Goal: Navigation & Orientation: Find specific page/section

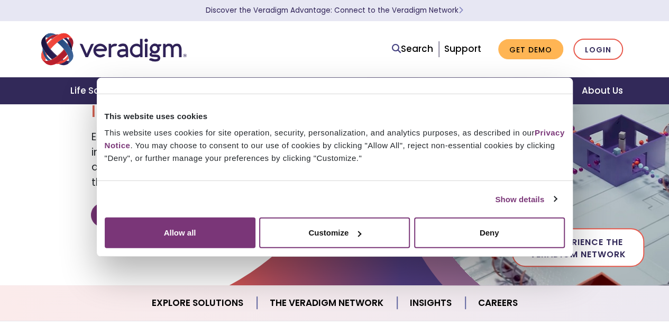
scroll to position [73, 0]
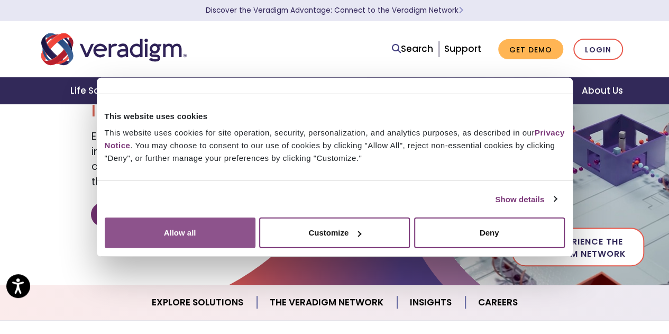
click at [255, 243] on button "Allow all" at bounding box center [180, 232] width 151 height 31
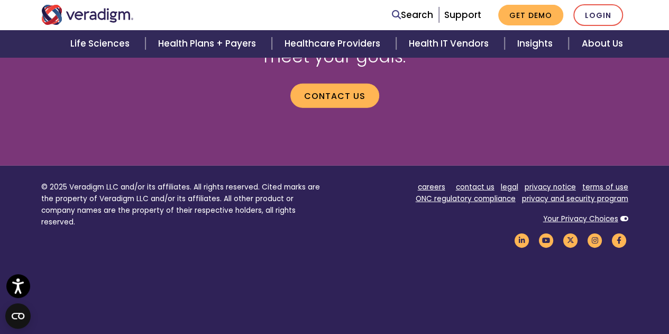
scroll to position [1461, 0]
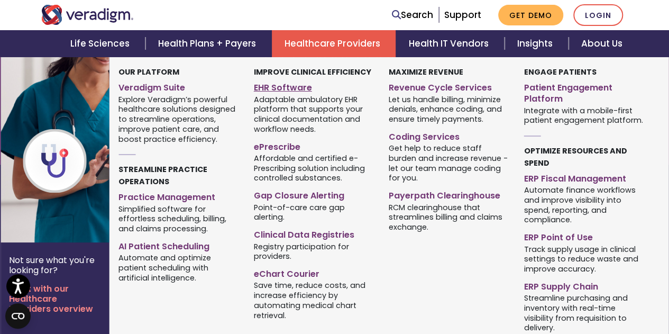
click at [294, 90] on link "EHR Software" at bounding box center [314, 85] width 120 height 15
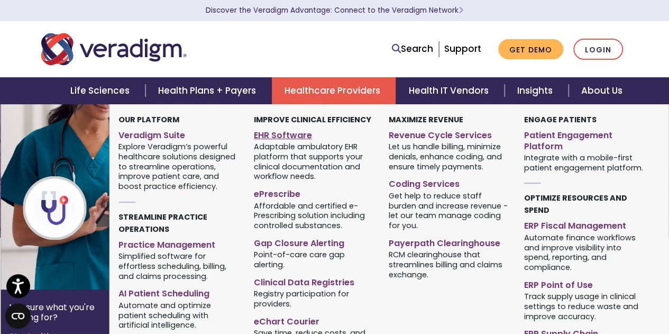
click at [280, 133] on link "EHR Software" at bounding box center [314, 133] width 120 height 15
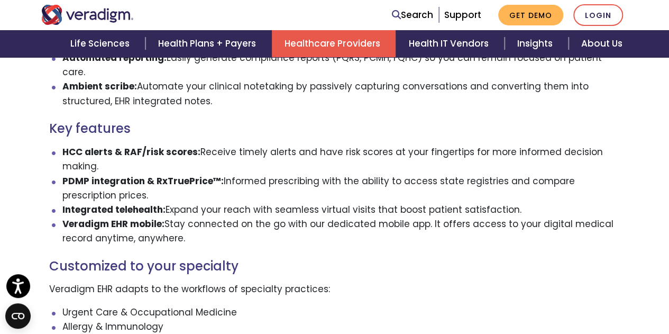
scroll to position [909, 0]
